Goal: Check status: Check status

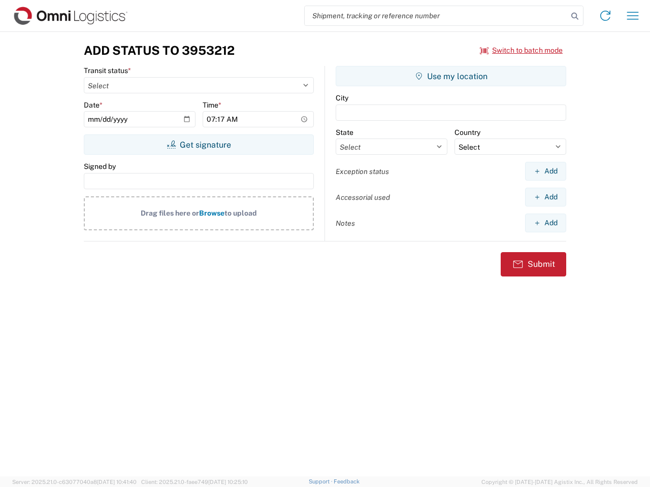
click at [436, 16] on input "search" at bounding box center [435, 15] width 263 height 19
click at [574, 16] on icon at bounding box center [574, 16] width 14 height 14
click at [605, 16] on icon at bounding box center [605, 16] width 16 height 16
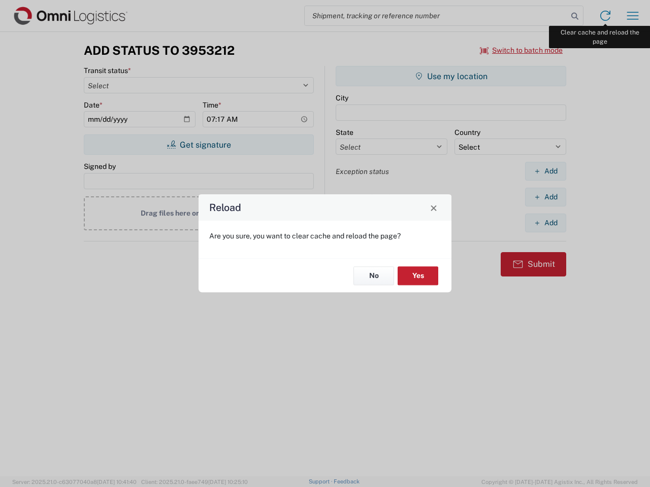
click at [632, 16] on div "Reload Are you sure, you want to clear cache and reload the page? No Yes" at bounding box center [325, 243] width 650 height 487
click at [521, 50] on div "Reload Are you sure, you want to clear cache and reload the page? No Yes" at bounding box center [325, 243] width 650 height 487
click at [198, 145] on div "Reload Are you sure, you want to clear cache and reload the page? No Yes" at bounding box center [325, 243] width 650 height 487
click at [451, 76] on div "Reload Are you sure, you want to clear cache and reload the page? No Yes" at bounding box center [325, 243] width 650 height 487
click at [545, 171] on div "Reload Are you sure, you want to clear cache and reload the page? No Yes" at bounding box center [325, 243] width 650 height 487
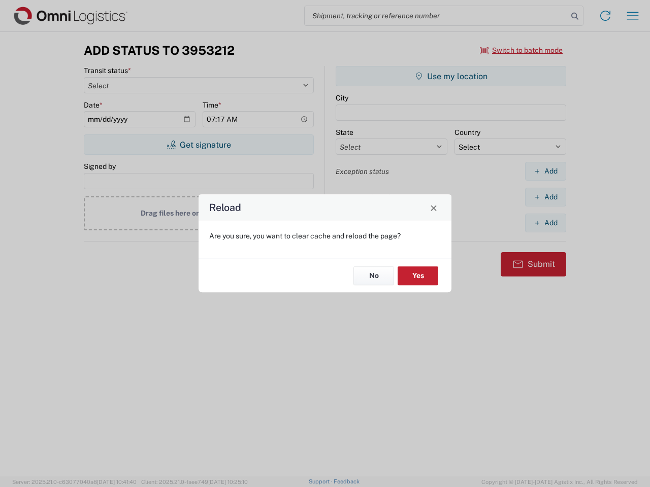
click at [545, 197] on div "Reload Are you sure, you want to clear cache and reload the page? No Yes" at bounding box center [325, 243] width 650 height 487
click at [545, 223] on div "Reload Are you sure, you want to clear cache and reload the page? No Yes" at bounding box center [325, 243] width 650 height 487
